Goal: Information Seeking & Learning: Check status

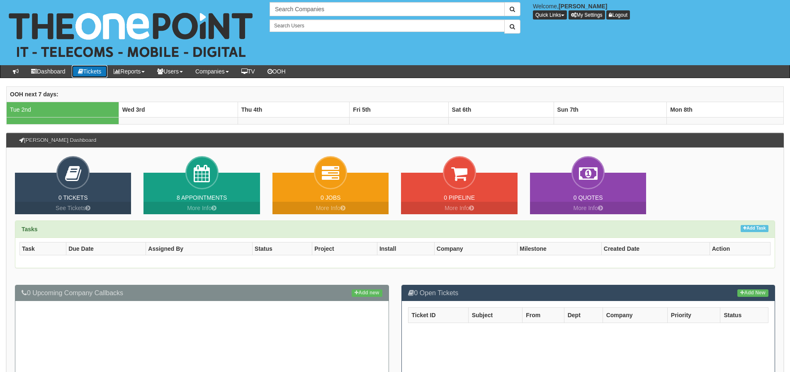
click at [94, 70] on link "Tickets" at bounding box center [90, 71] width 36 height 12
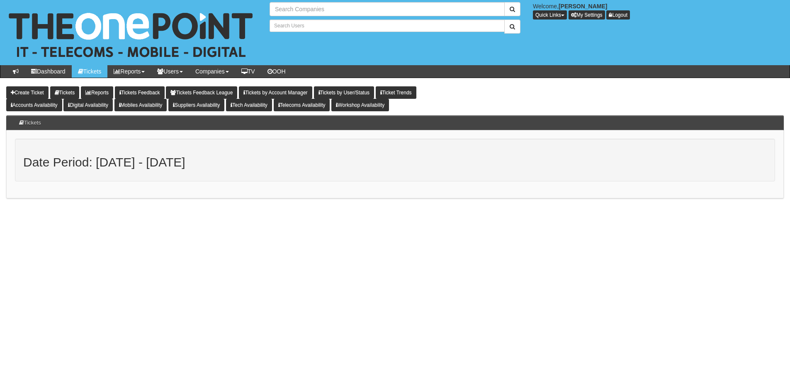
type input "Search Companies"
type input "Search Users"
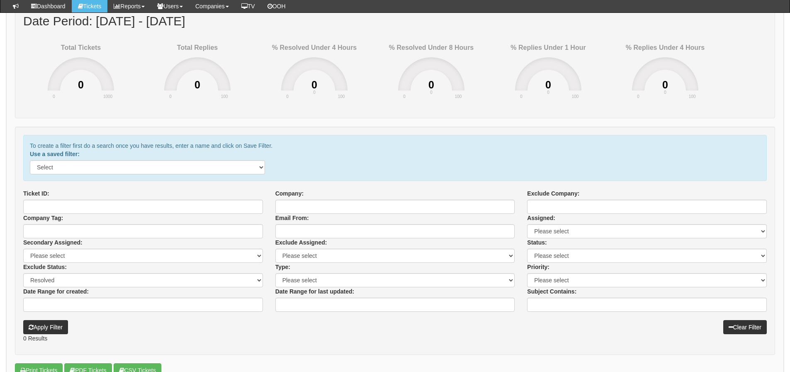
scroll to position [124, 0]
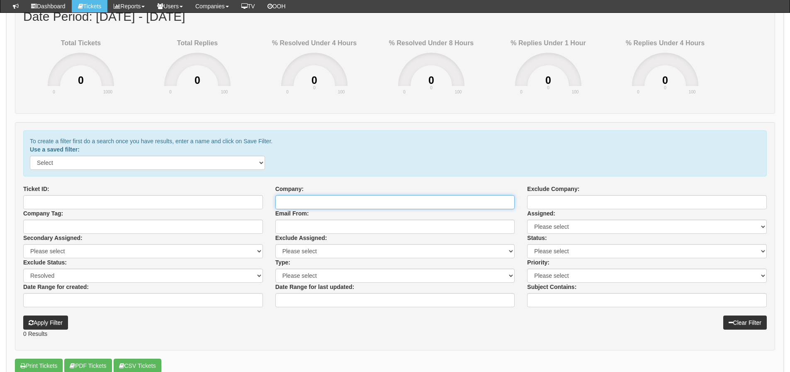
click at [311, 204] on input "Company:" at bounding box center [395, 202] width 240 height 14
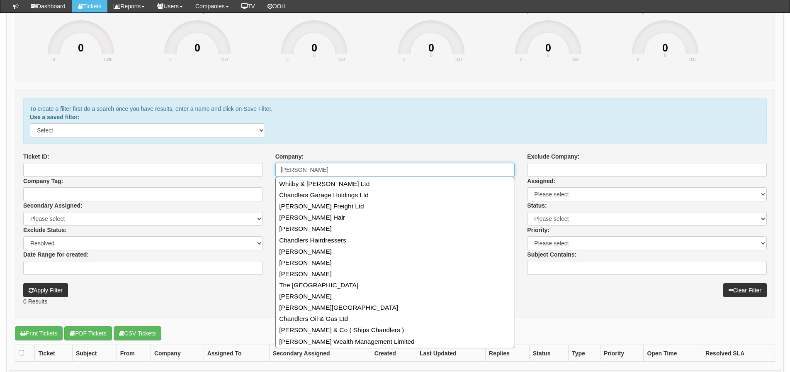
scroll to position [166, 0]
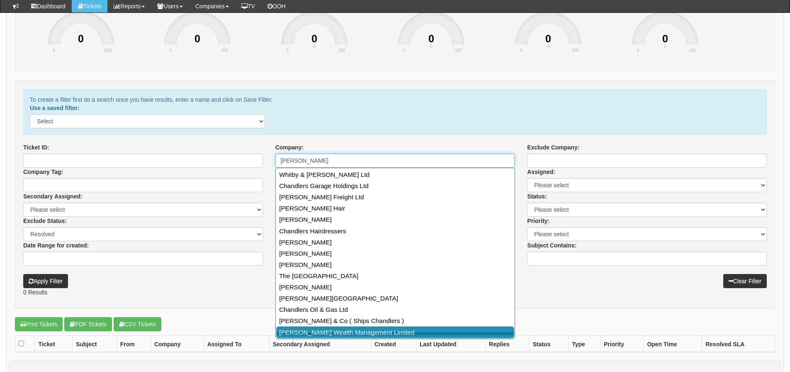
click at [386, 328] on link "Chandler Wealth Management Limited" at bounding box center [395, 332] width 238 height 12
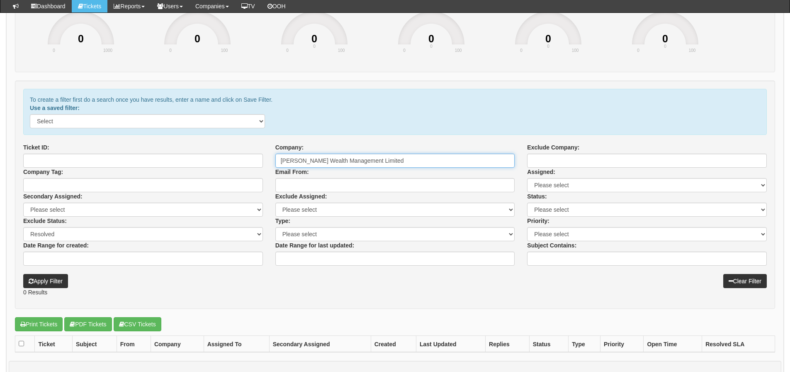
type input "Chandler Wealth Management Limited"
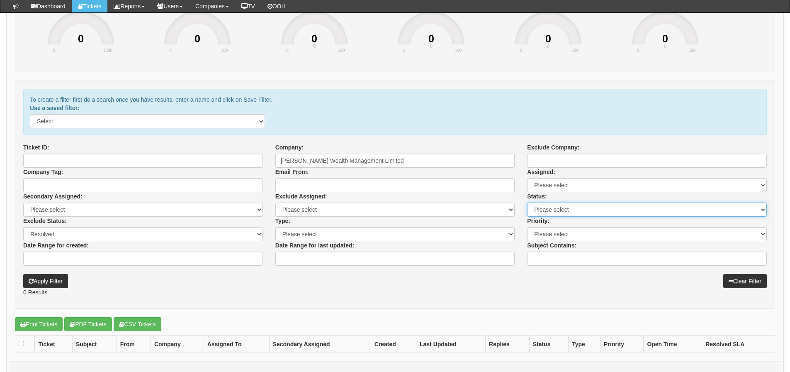
click at [539, 211] on select "Please select Assigned Critical In progress Investigating New None PO requested…" at bounding box center [647, 209] width 240 height 14
select select "3"
click at [527, 202] on select "Please select Assigned Critical In progress Investigating New None PO requested…" at bounding box center [647, 209] width 240 height 14
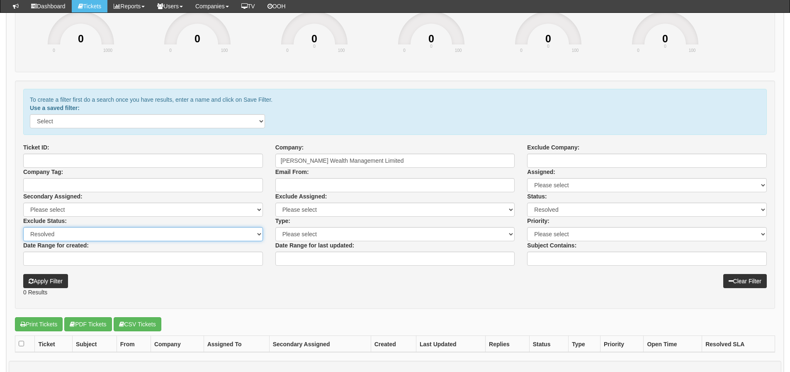
click at [106, 233] on select "Assigned Critical In progress Investigating New None PO requested Reply require…" at bounding box center [143, 234] width 240 height 14
select select "11"
click at [23, 227] on select "Assigned Critical In progress Investigating New None PO requested Reply require…" at bounding box center [143, 234] width 240 height 14
click at [33, 278] on icon "submit" at bounding box center [31, 281] width 5 height 6
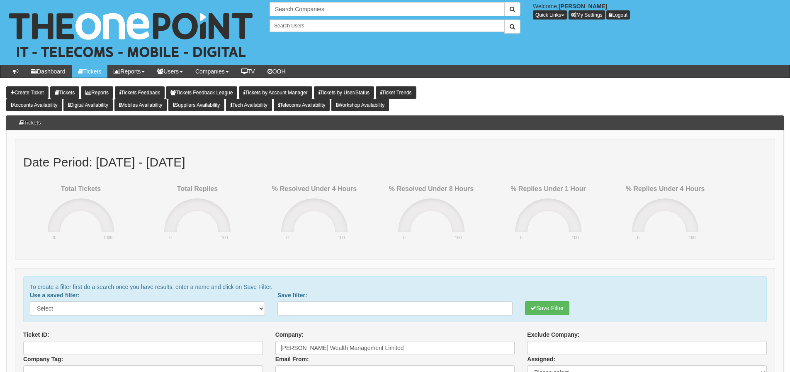
select select "3"
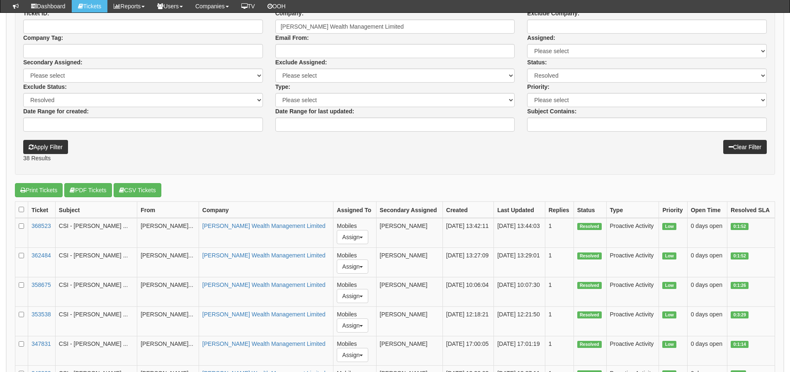
scroll to position [290, 0]
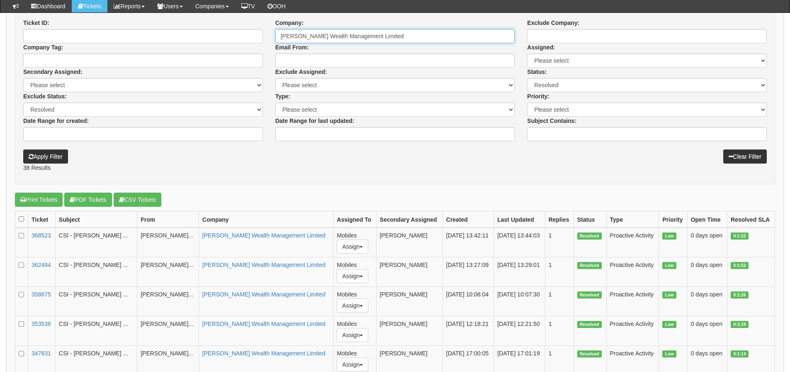
drag, startPoint x: 402, startPoint y: 36, endPoint x: 151, endPoint y: 41, distance: 250.5
click at [151, 41] on div "Ticket ID: Company: Chandler Wealth Management Limited Exclude Company: Company…" at bounding box center [395, 80] width 756 height 122
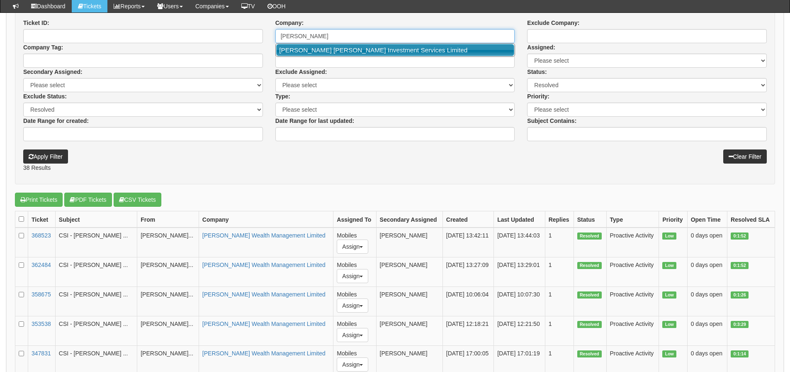
click at [301, 53] on link "[PERSON_NAME] [PERSON_NAME] Investment Services Limited" at bounding box center [395, 50] width 238 height 12
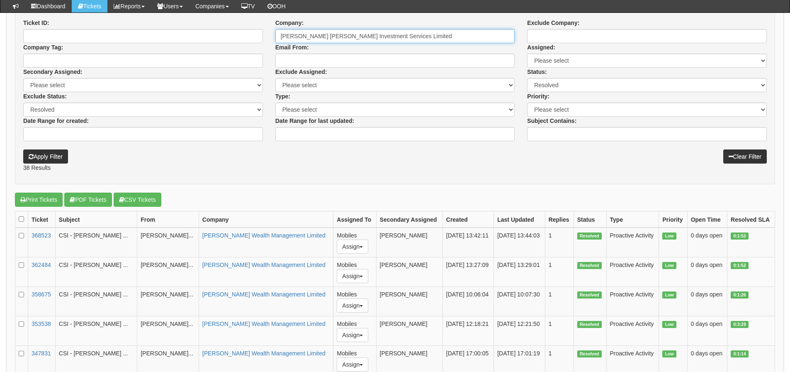
type input "[PERSON_NAME] [PERSON_NAME] Investment Services Limited"
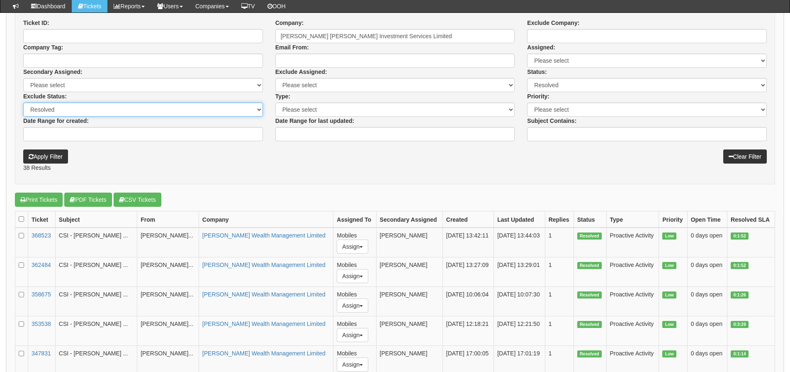
click at [118, 109] on select "Assigned Critical In progress Investigating New None PO requested Reply require…" at bounding box center [143, 109] width 240 height 14
select select "11"
click at [23, 102] on select "Assigned Critical In progress Investigating New None PO requested Reply require…" at bounding box center [143, 109] width 240 height 14
click at [45, 160] on button "Apply Filter" at bounding box center [45, 156] width 45 height 14
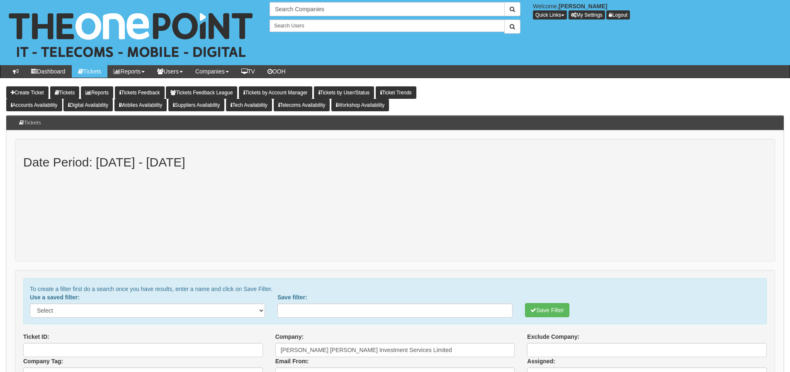
select select "3"
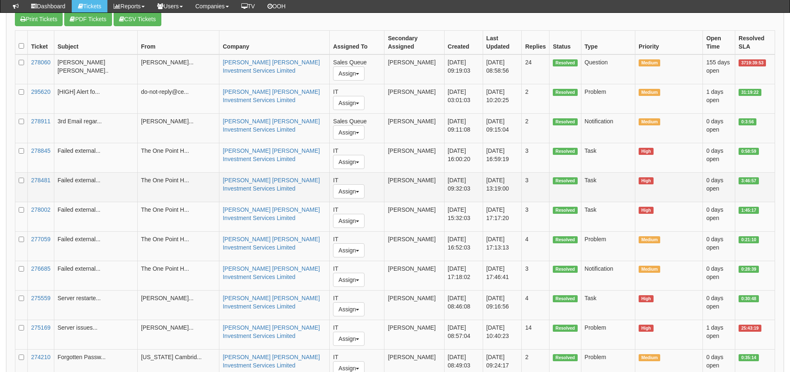
scroll to position [456, 0]
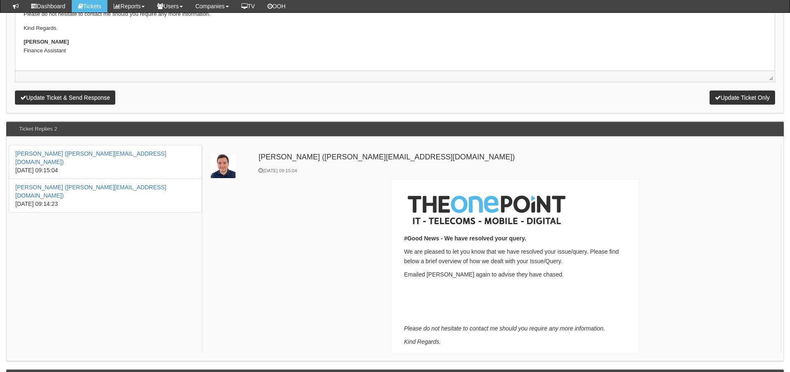
scroll to position [1037, 0]
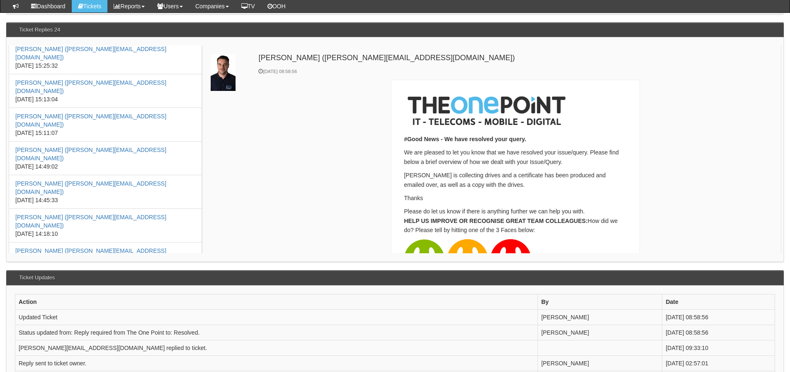
scroll to position [995, 0]
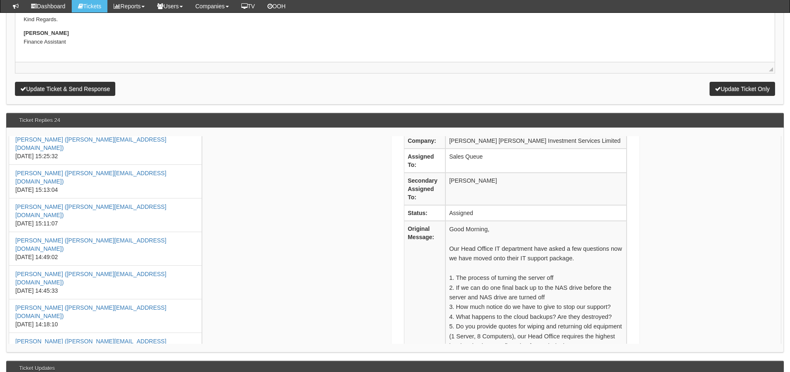
scroll to position [456, 0]
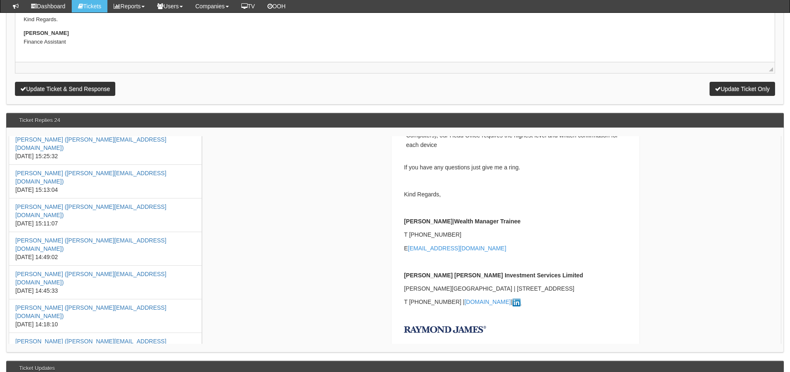
scroll to position [290, 0]
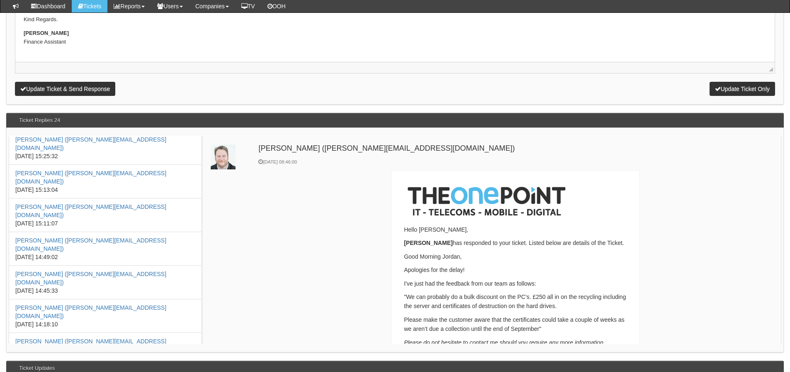
scroll to position [41, 0]
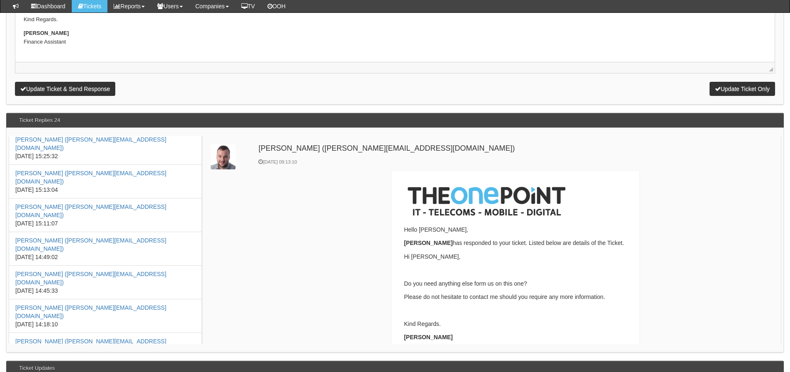
scroll to position [0, 0]
click at [95, 371] on link "Alex McCallum (a.mccallum@theonepoint.co.uk)" at bounding box center [90, 378] width 151 height 15
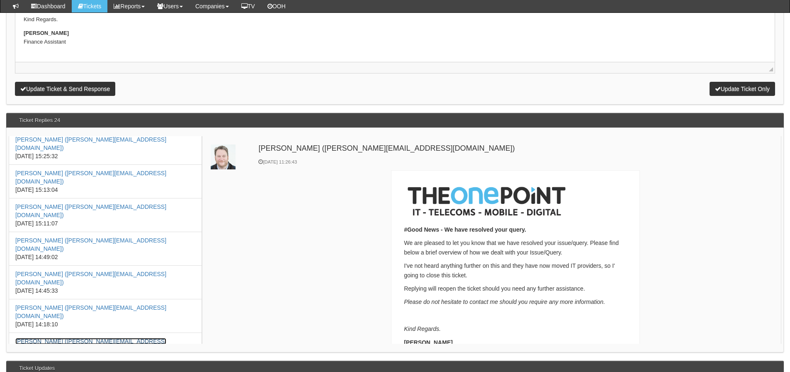
click at [94, 338] on link "Jordan Moor (Jordan.Moor@RaymondJames.com)" at bounding box center [90, 345] width 151 height 15
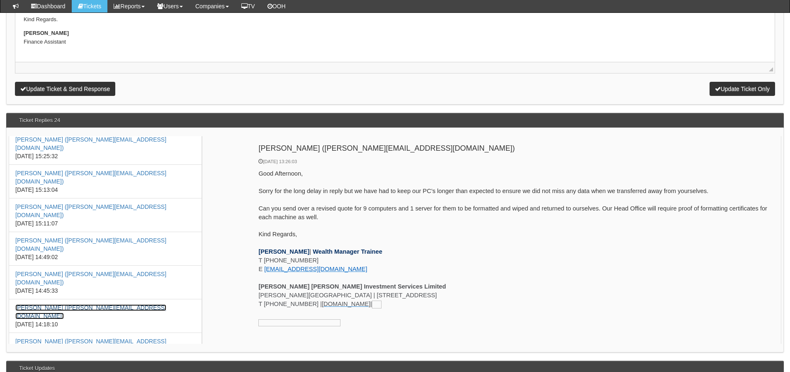
click at [88, 304] on link "Alex McCallum (a.mccallum@theonepoint.co.uk)" at bounding box center [90, 311] width 151 height 15
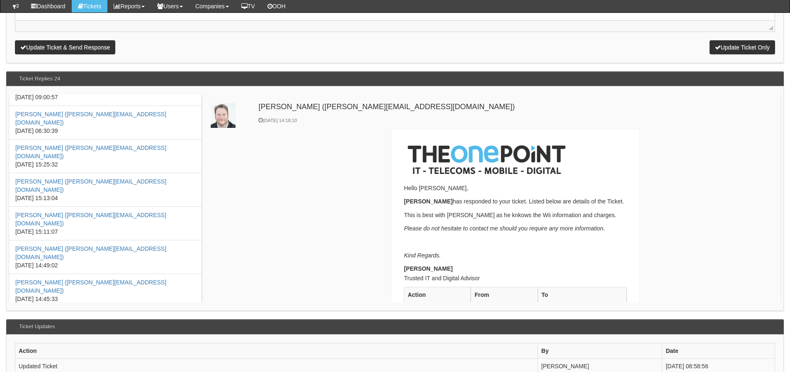
scroll to position [326, 0]
click at [97, 312] on link "Daniel Elliott (d.elliott@theonepoint.co.uk)" at bounding box center [90, 319] width 151 height 15
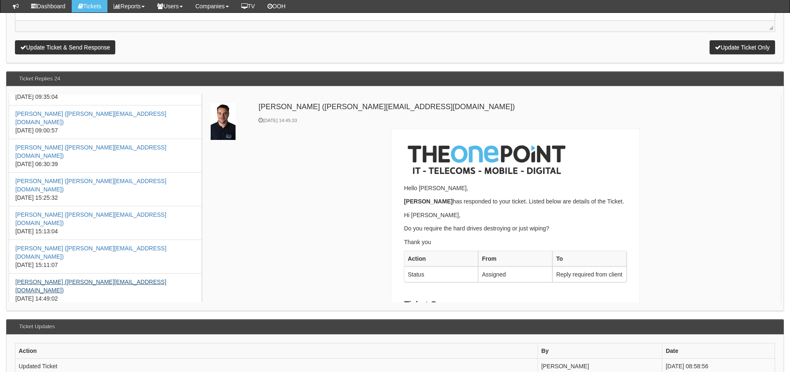
scroll to position [0, 0]
click at [96, 278] on link "Jordan Moor (Jordan.Moor@RaymondJames.com)" at bounding box center [90, 285] width 151 height 15
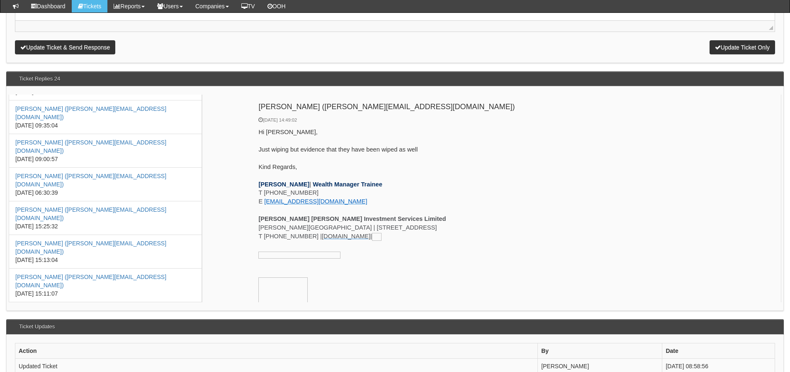
scroll to position [284, 0]
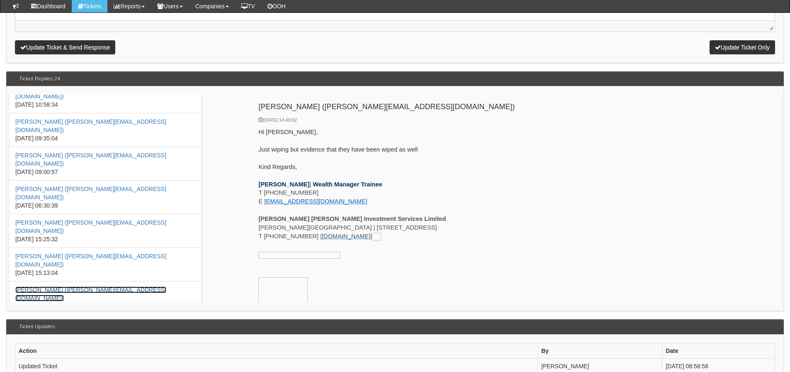
click at [97, 286] on link "Daniel Elliott (d.elliott@theonepoint.co.uk)" at bounding box center [90, 293] width 151 height 15
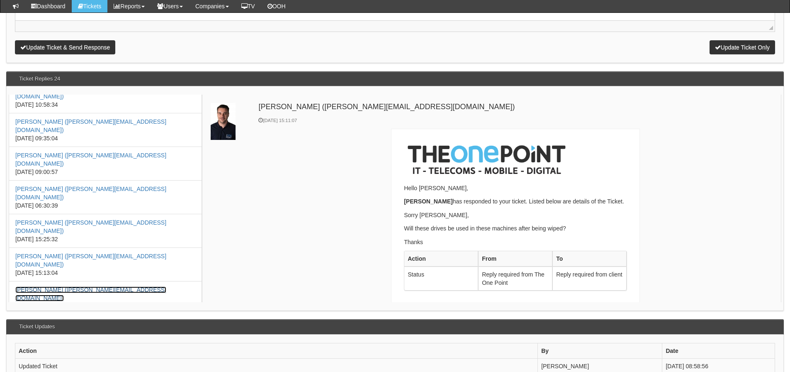
scroll to position [0, 0]
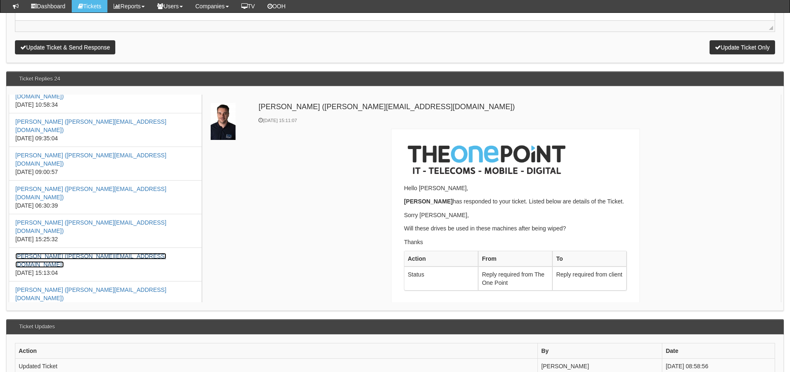
click at [96, 253] on link "Jordan Moor (Jordan.Moor@RaymondJames.com)" at bounding box center [90, 260] width 151 height 15
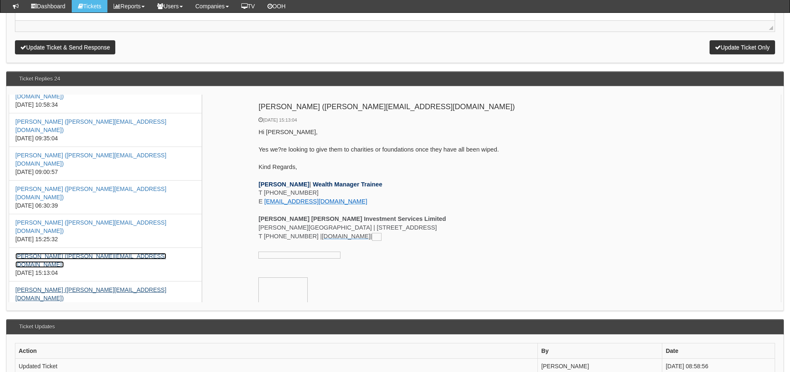
scroll to position [243, 0]
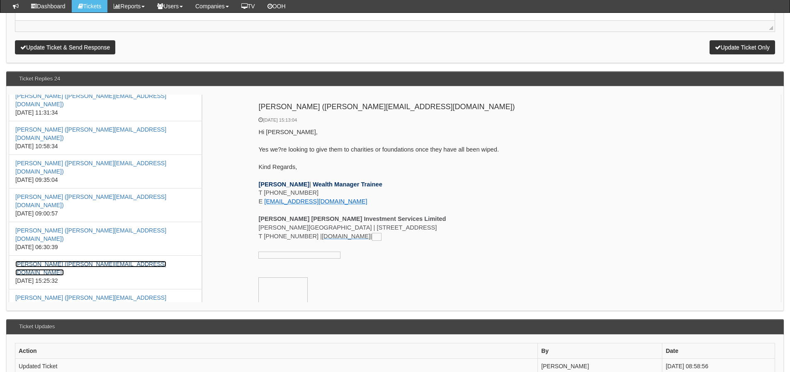
click at [100, 260] on link "Daniel Elliott (d.elliott@theonepoint.co.uk)" at bounding box center [90, 267] width 151 height 15
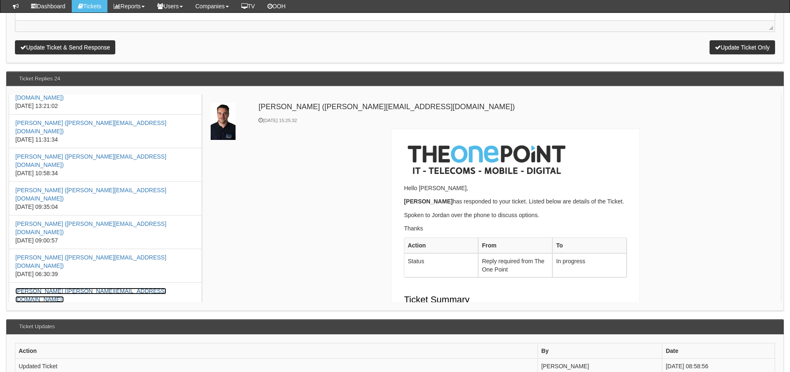
scroll to position [201, 0]
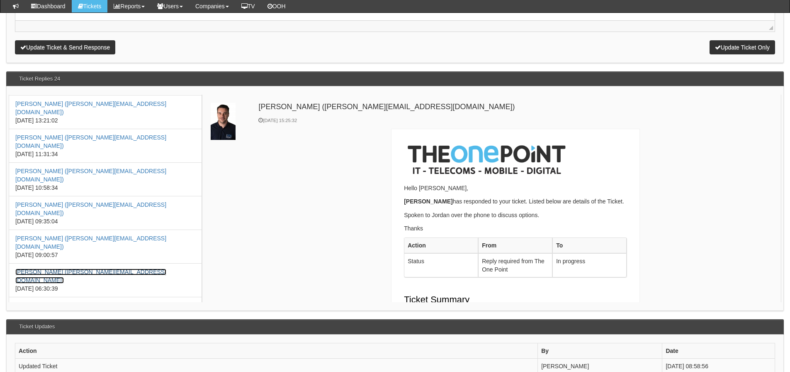
click at [93, 268] on link "Daniel Elliott (d.elliott@theonepoint.co.uk)" at bounding box center [90, 275] width 151 height 15
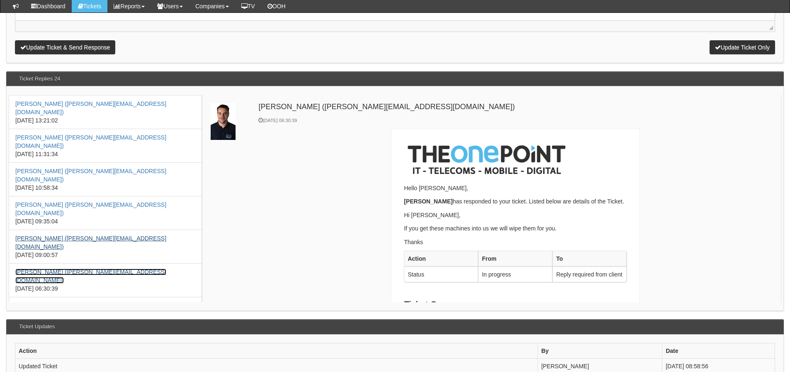
scroll to position [0, 0]
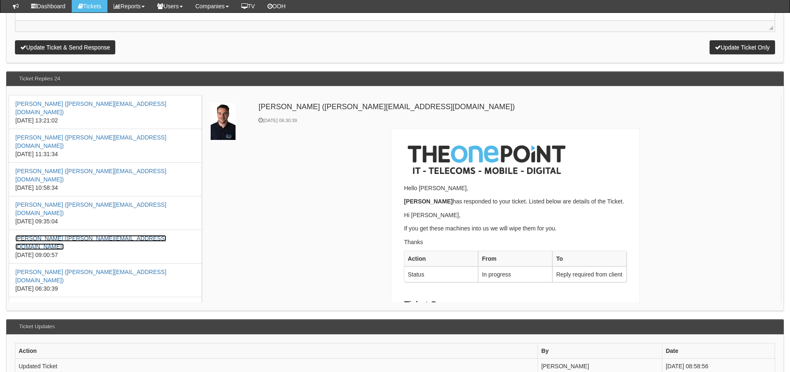
click at [93, 235] on link "Daniel Elliott (d.elliott@theonepoint.co.uk)" at bounding box center [90, 242] width 151 height 15
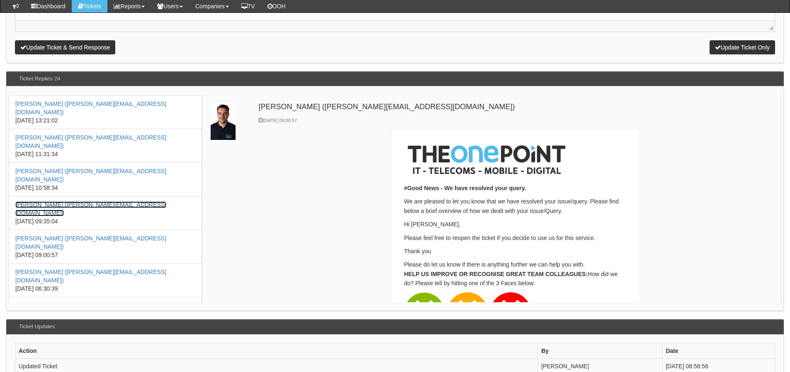
click at [92, 201] on link "Jordan Moor (Jordan.Moor@RaymondJames.com)" at bounding box center [90, 208] width 151 height 15
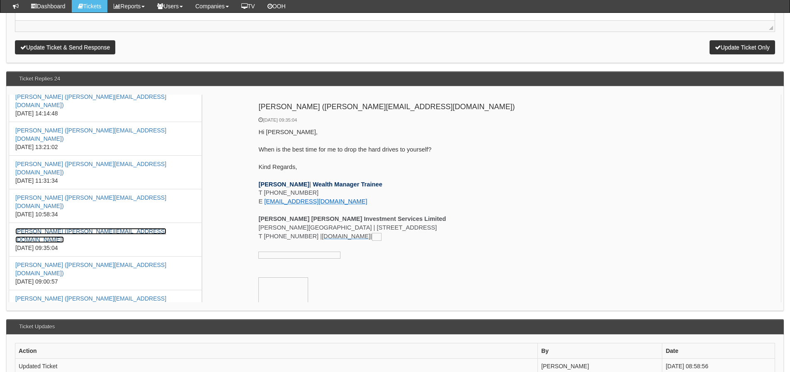
scroll to position [160, 0]
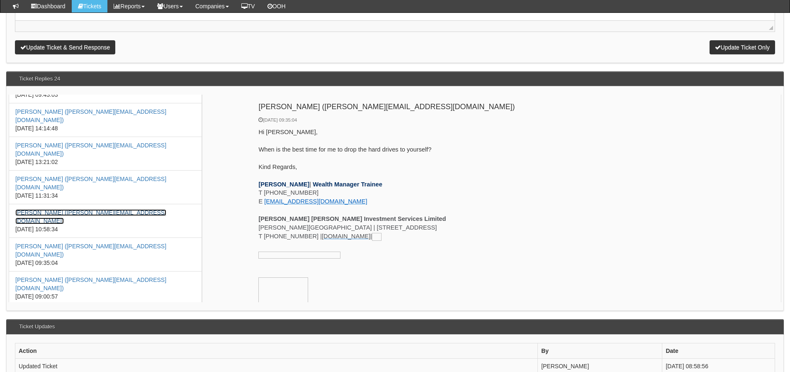
click at [93, 209] on link "Daniel Elliott (d.elliott@theonepoint.co.uk)" at bounding box center [90, 216] width 151 height 15
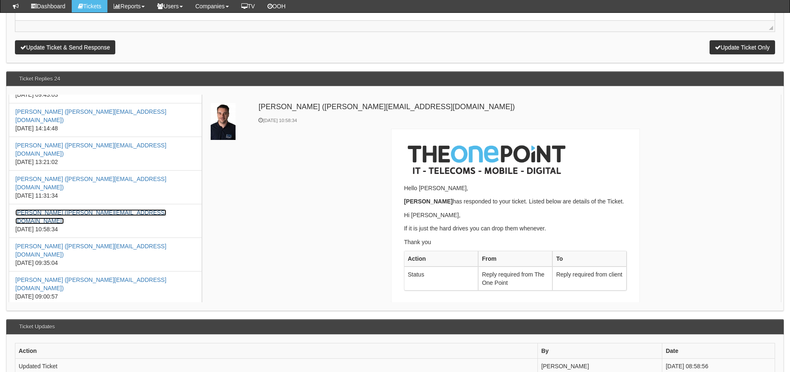
scroll to position [0, 0]
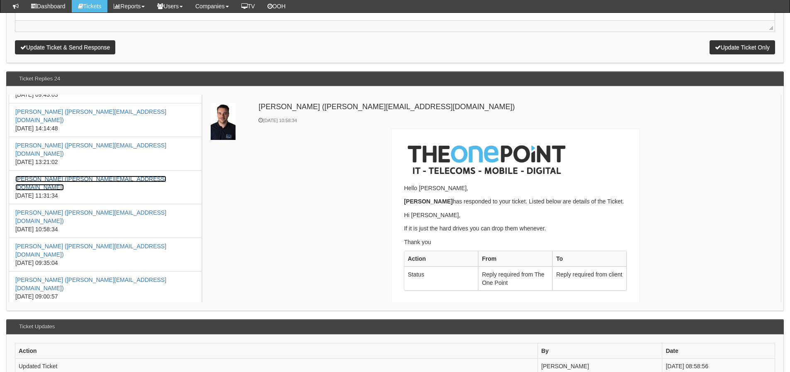
click at [91, 175] on link "Daniel Elliott (d.elliott@theonepoint.co.uk)" at bounding box center [90, 182] width 151 height 15
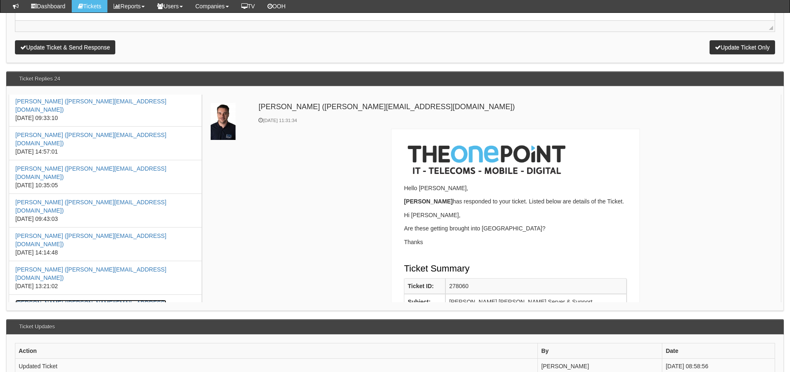
scroll to position [35, 0]
click at [116, 266] on link "Jordan Moor (Jordan.Moor@RaymondJames.com)" at bounding box center [90, 273] width 151 height 15
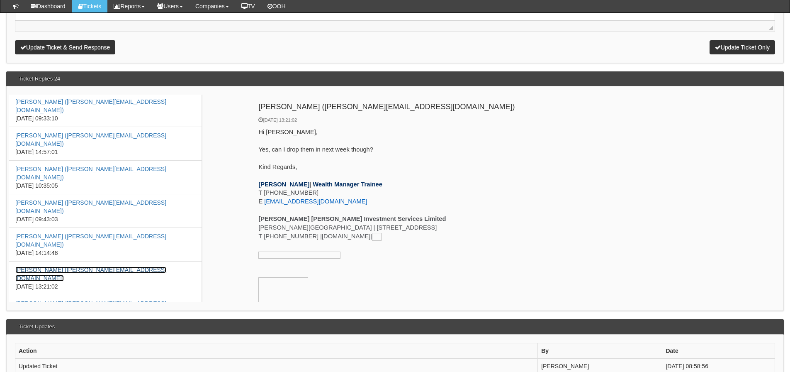
scroll to position [0, 0]
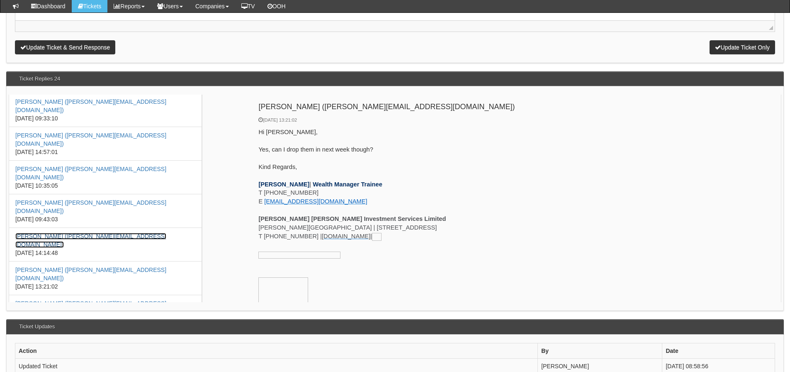
click at [100, 233] on link "Daniel Elliott (d.elliott@theonepoint.co.uk)" at bounding box center [90, 240] width 151 height 15
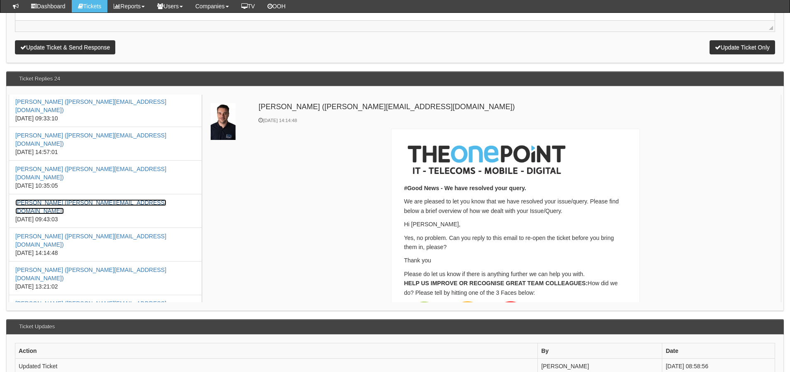
click at [102, 199] on link "Jordan Moor (Jordan.Moor@RaymondJames.com)" at bounding box center [90, 206] width 151 height 15
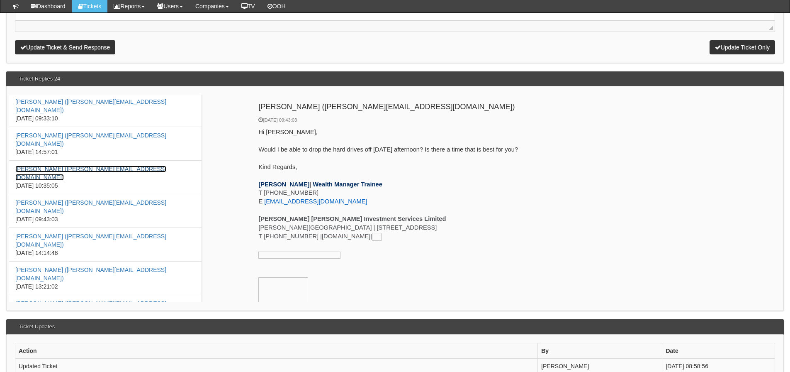
click at [98, 165] on link "Daniel Elliott (d.elliott@theonepoint.co.uk)" at bounding box center [90, 172] width 151 height 15
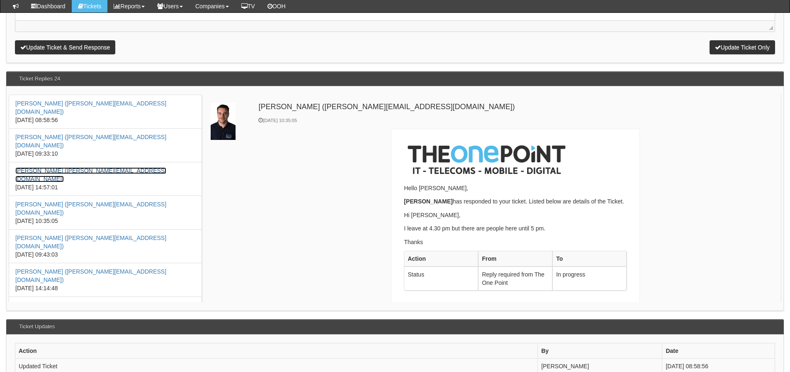
click at [93, 167] on link "Daniel Elliott (d.elliott@theonepoint.co.uk)" at bounding box center [90, 174] width 151 height 15
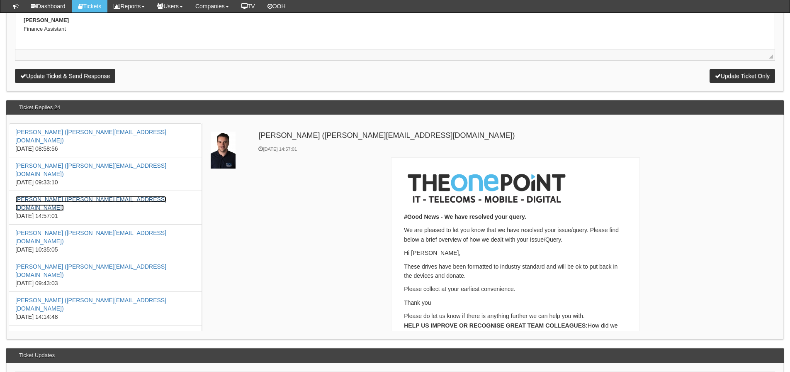
scroll to position [954, 0]
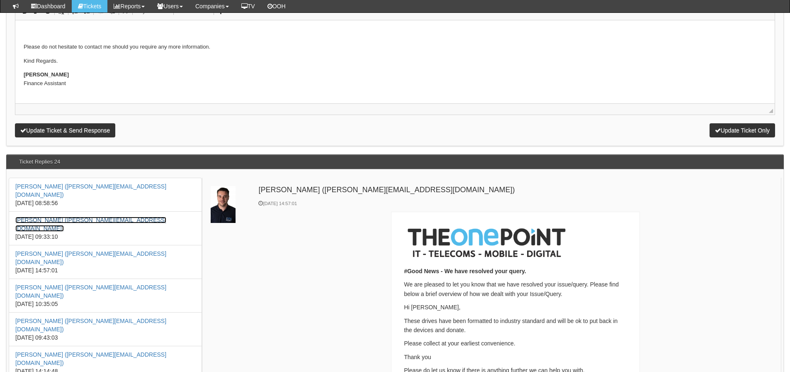
click at [103, 216] on link "Jordan Moor (Jordan.Moor@RaymondJames.com)" at bounding box center [90, 223] width 151 height 15
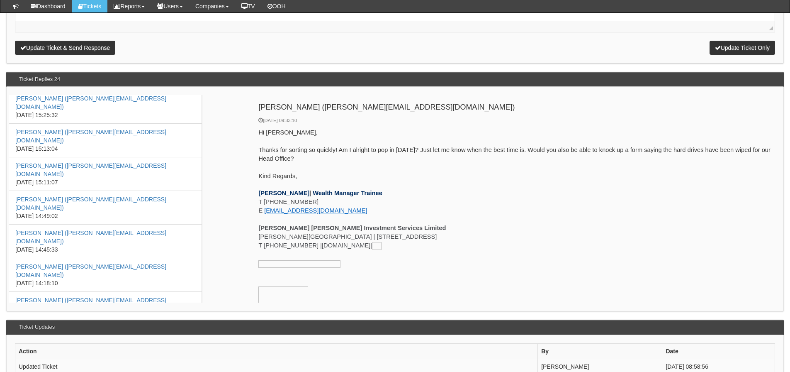
scroll to position [1161, 0]
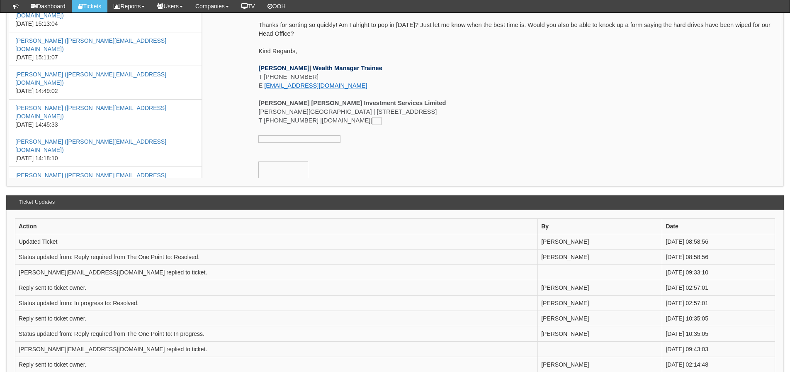
click at [104, 340] on link "Lewis Cook (l.cook@theonepoint.co.uk)" at bounding box center [90, 347] width 151 height 15
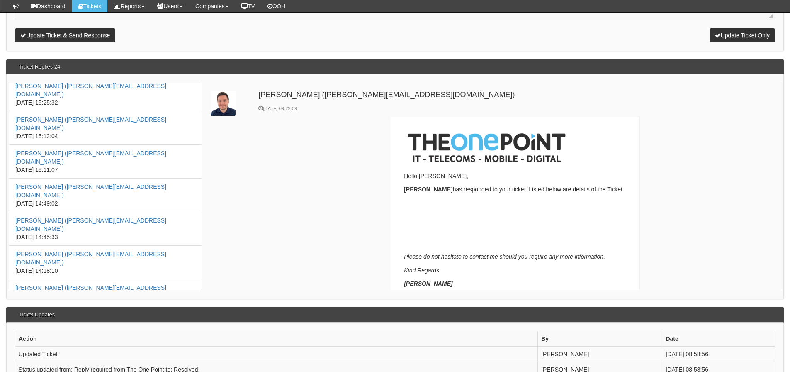
scroll to position [1120, 0]
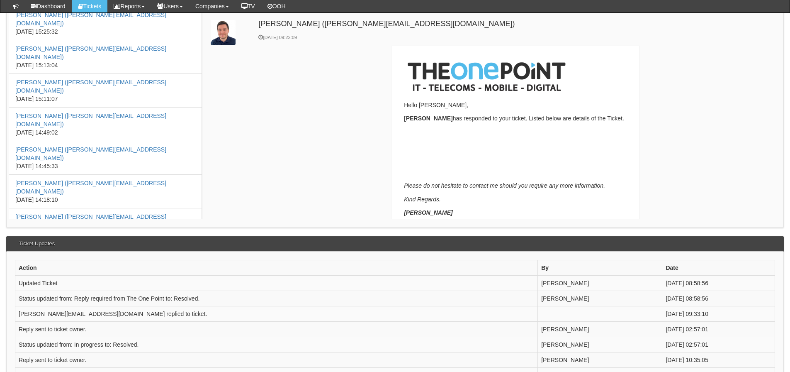
click at [93, 314] on link "Alex McCallum (a.mccallum@theonepoint.co.uk)" at bounding box center [90, 321] width 151 height 15
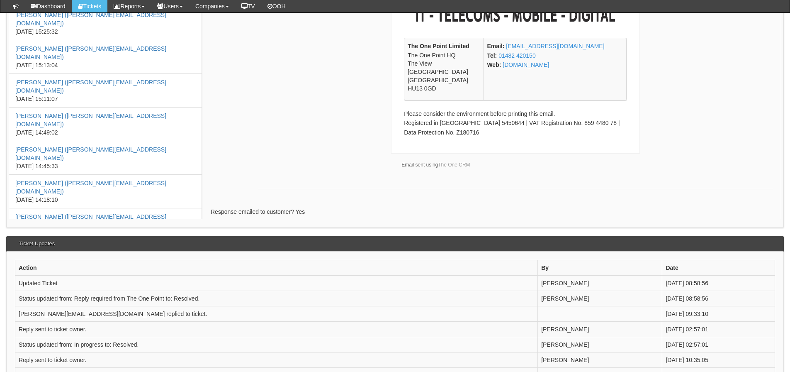
scroll to position [1003, 0]
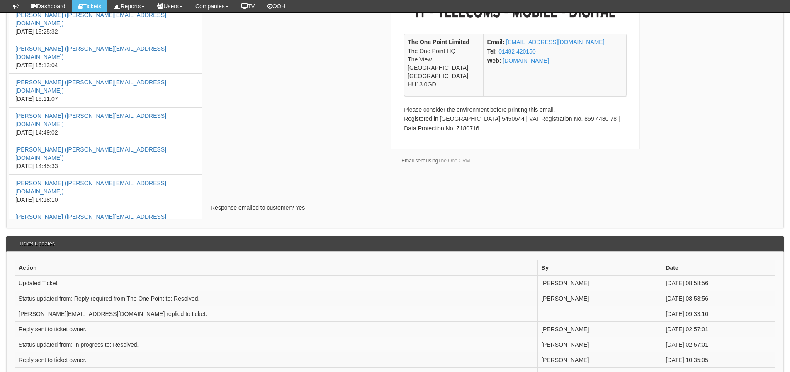
click at [111, 280] on link "Jake Khan (j.khan@theonepoint.co.uk)" at bounding box center [90, 287] width 151 height 15
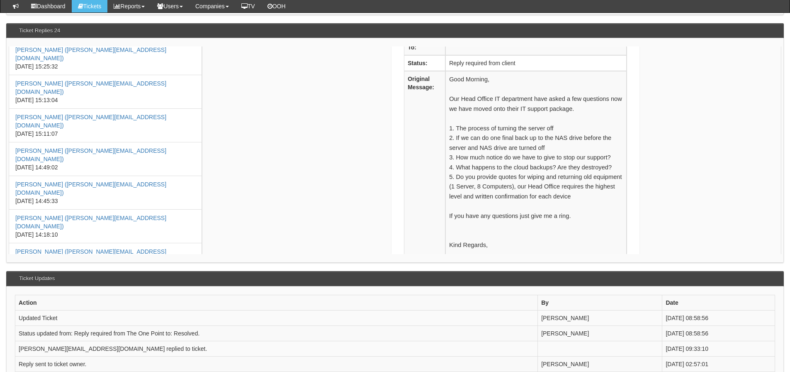
scroll to position [1037, 0]
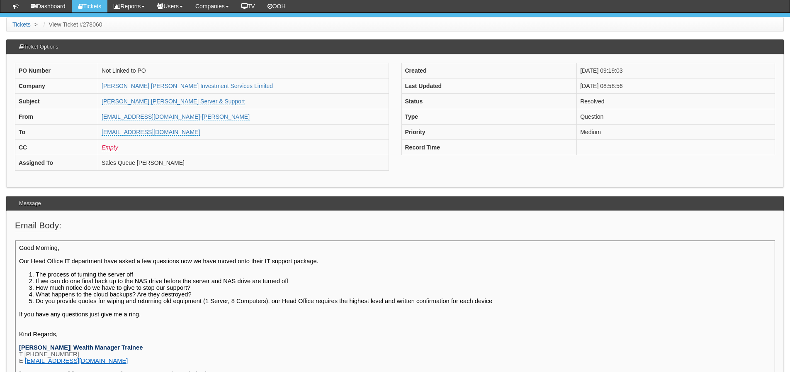
scroll to position [41, 0]
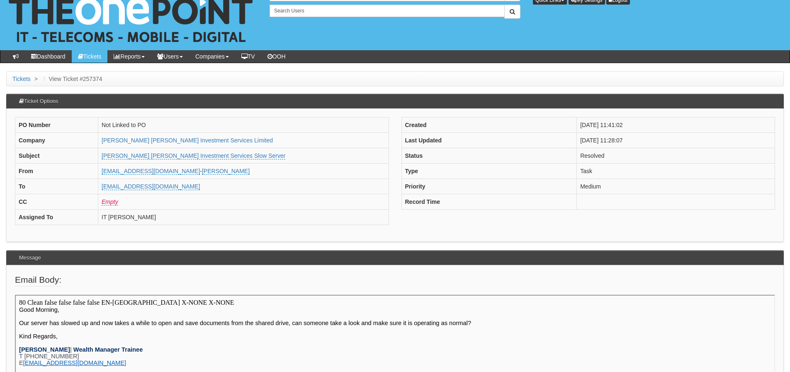
scroll to position [41, 0]
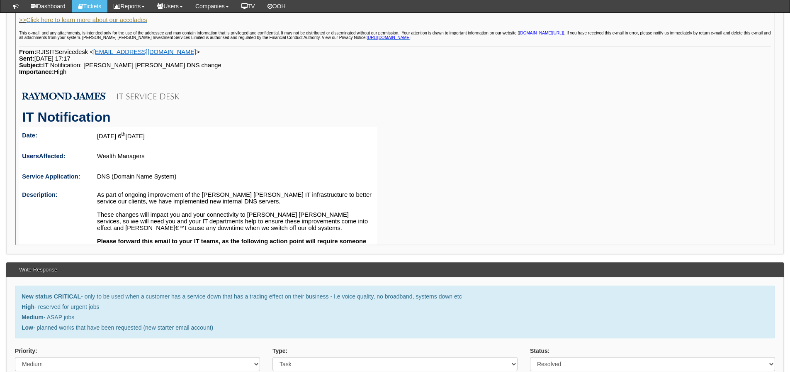
scroll to position [456, 0]
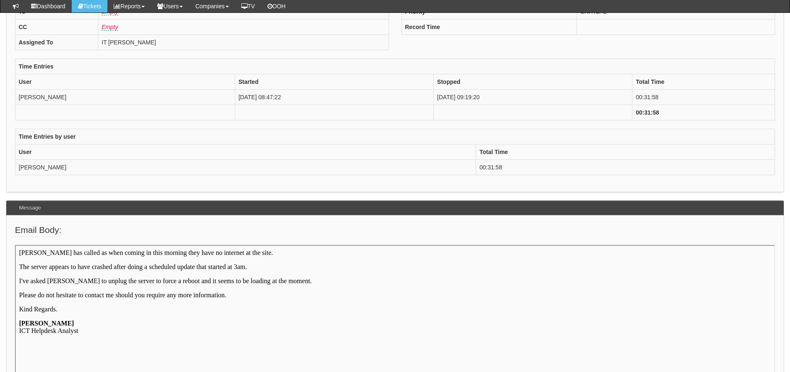
scroll to position [207, 0]
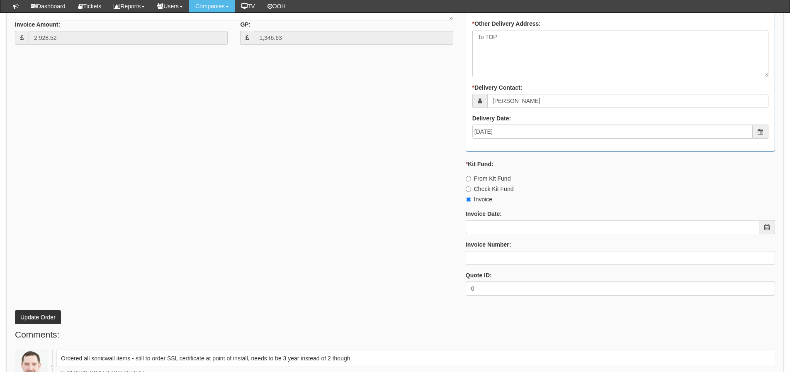
scroll to position [586, 0]
